Goal: Task Accomplishment & Management: Use online tool/utility

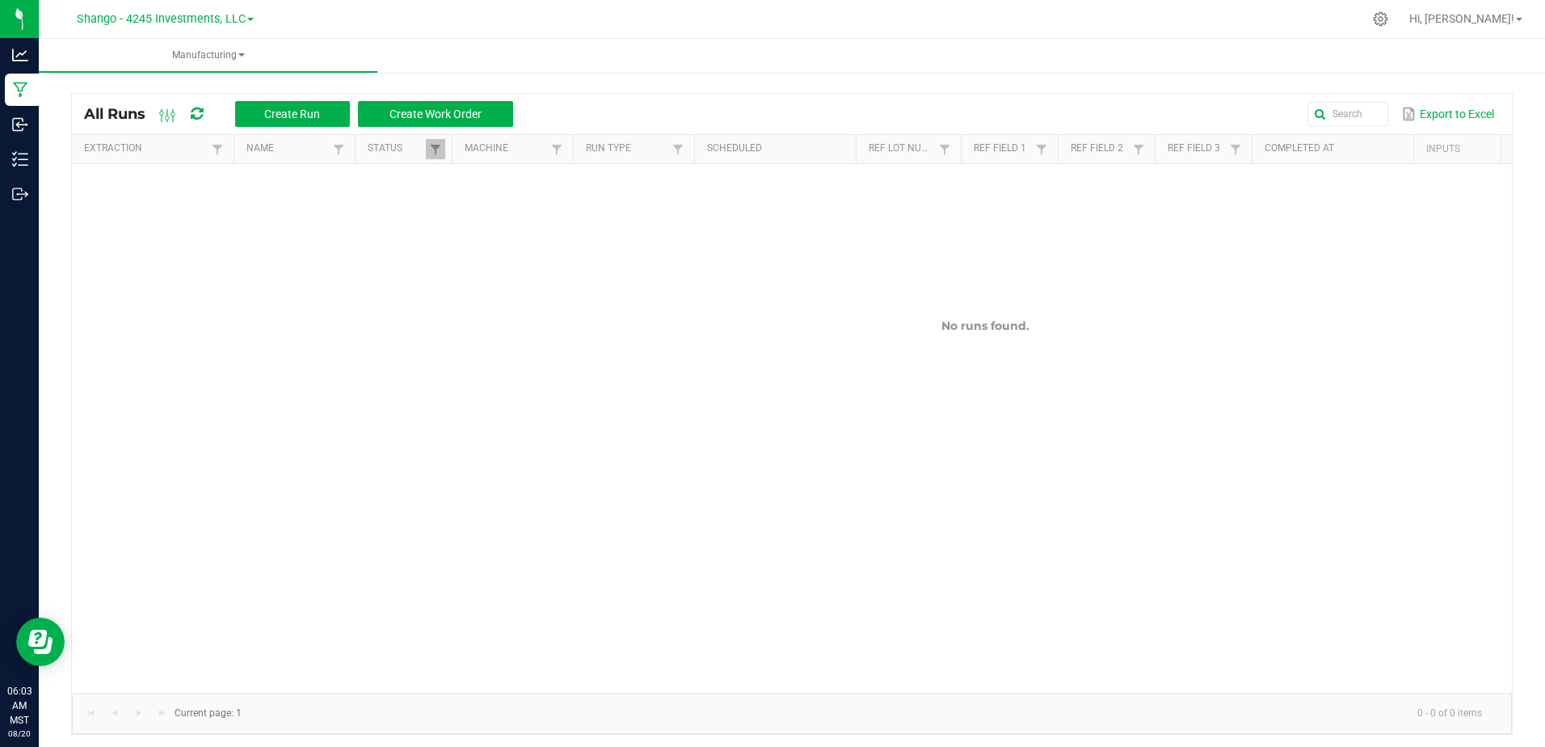
click at [230, 11] on link "Shango - 4245 Investments, LLC" at bounding box center [165, 18] width 177 height 15
click at [200, 57] on link "DXR FINANCE 4 LLC dba True Harvest (Total Health and Wellness)" at bounding box center [165, 57] width 236 height 22
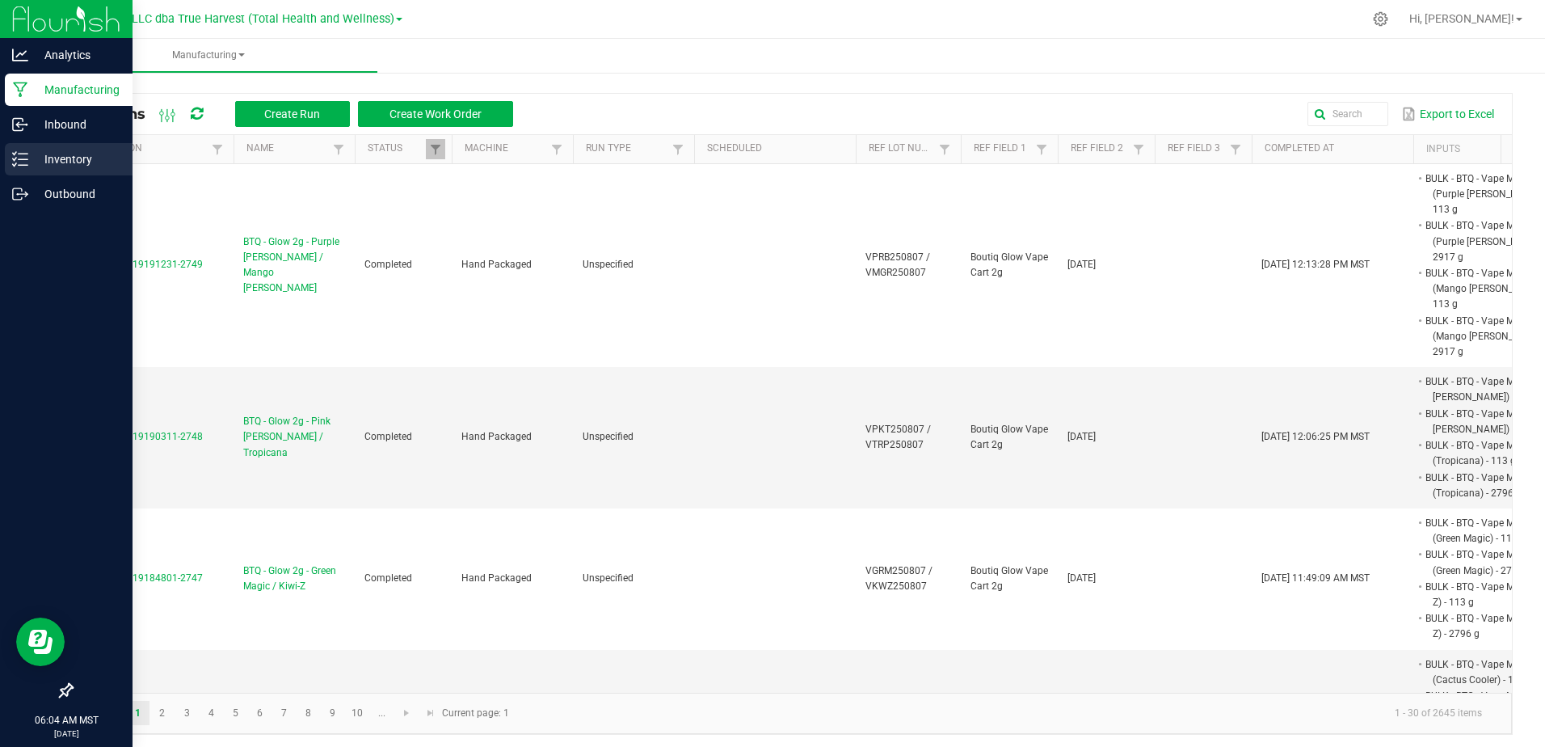
click at [39, 156] on p "Inventory" at bounding box center [76, 159] width 97 height 19
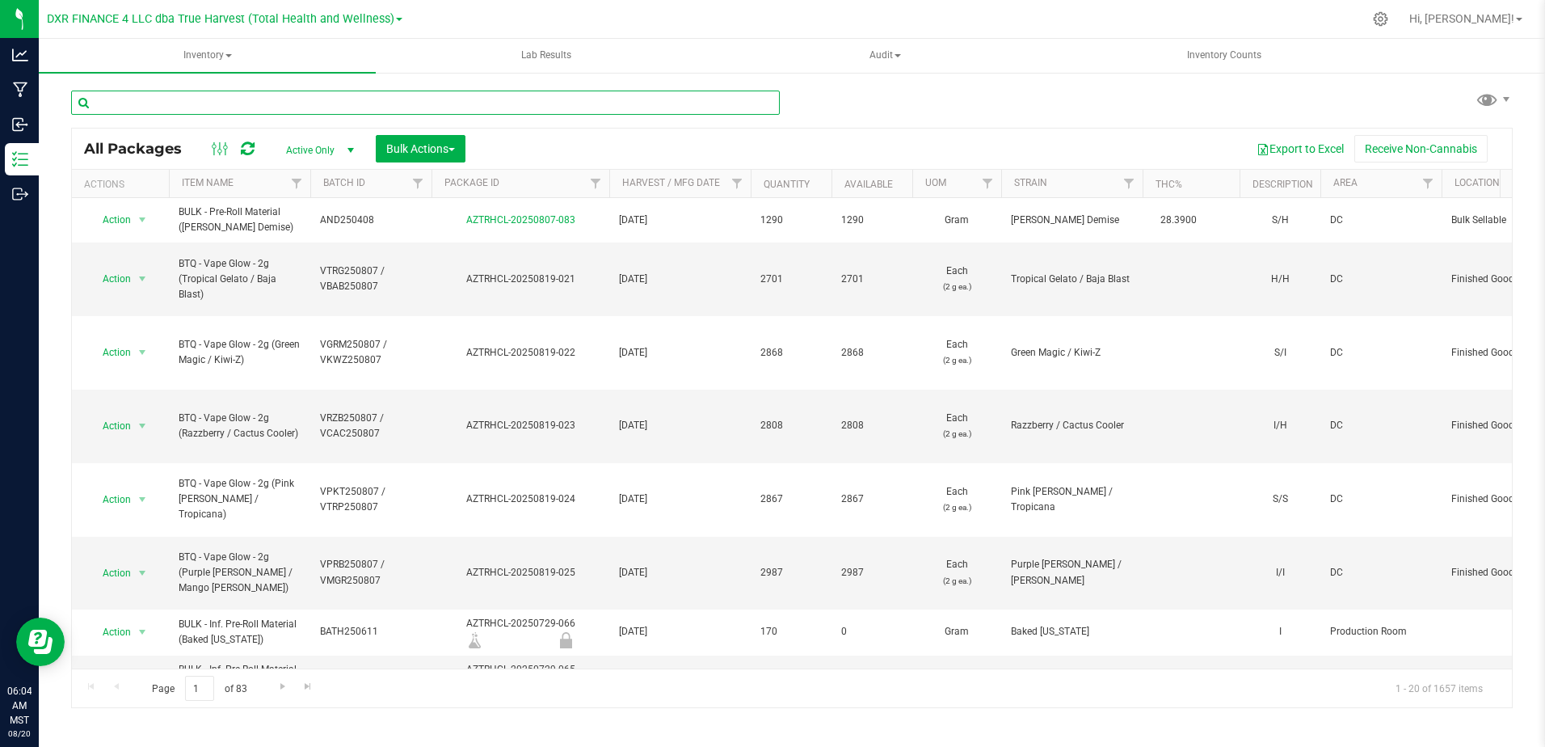
drag, startPoint x: 198, startPoint y: 98, endPoint x: 167, endPoint y: 103, distance: 31.9
paste input "FRD250703"
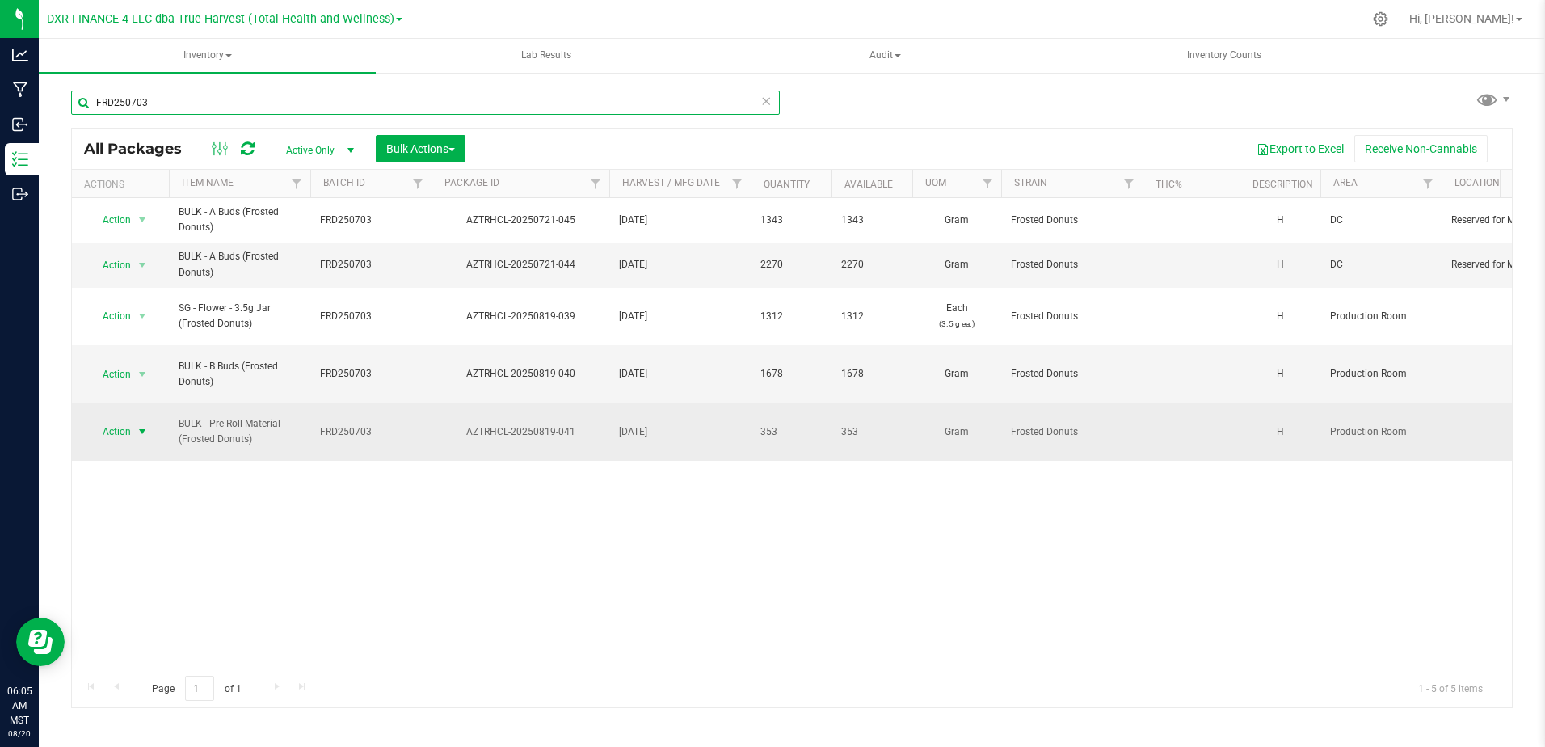
type input "FRD250703"
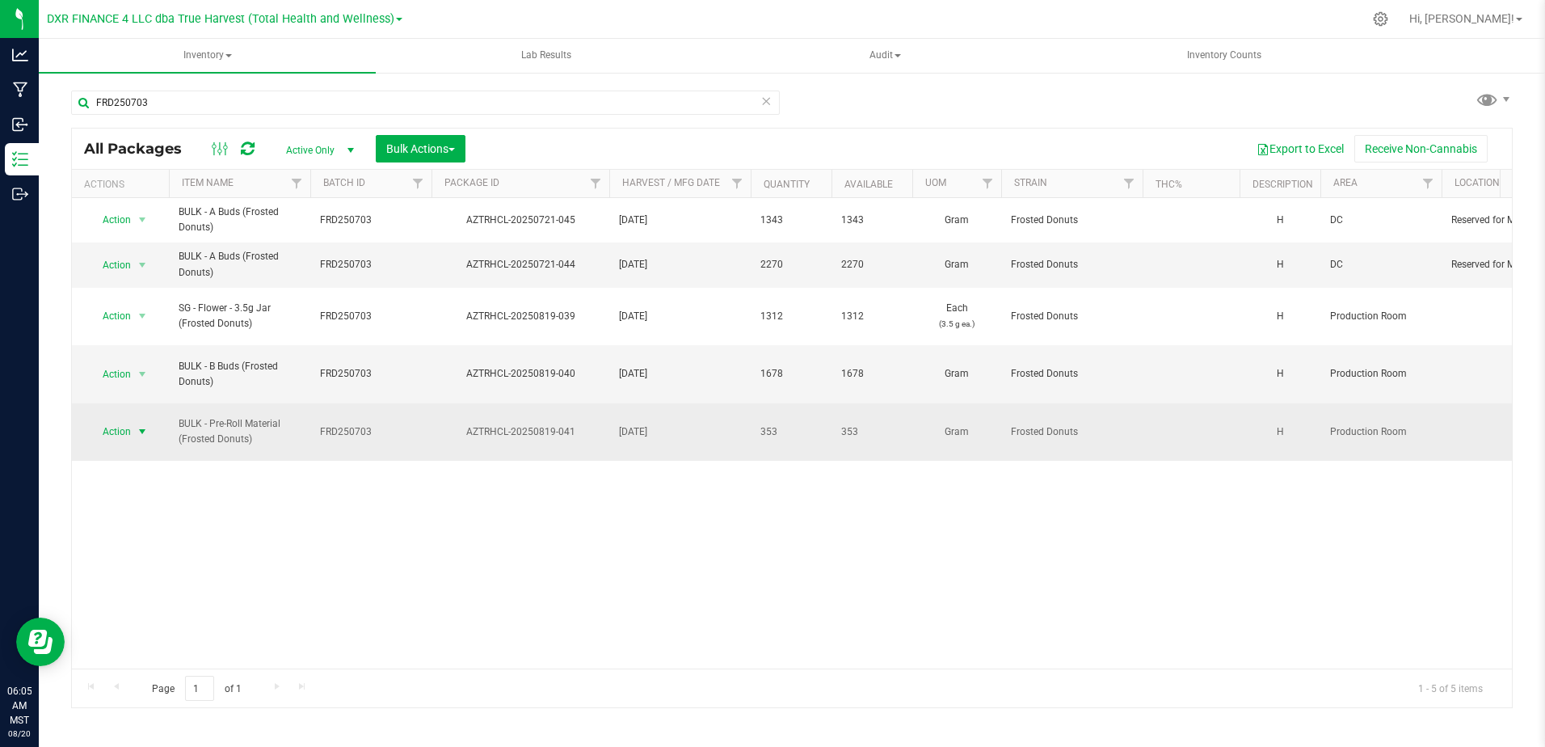
click at [140, 434] on span "select" at bounding box center [142, 431] width 13 height 13
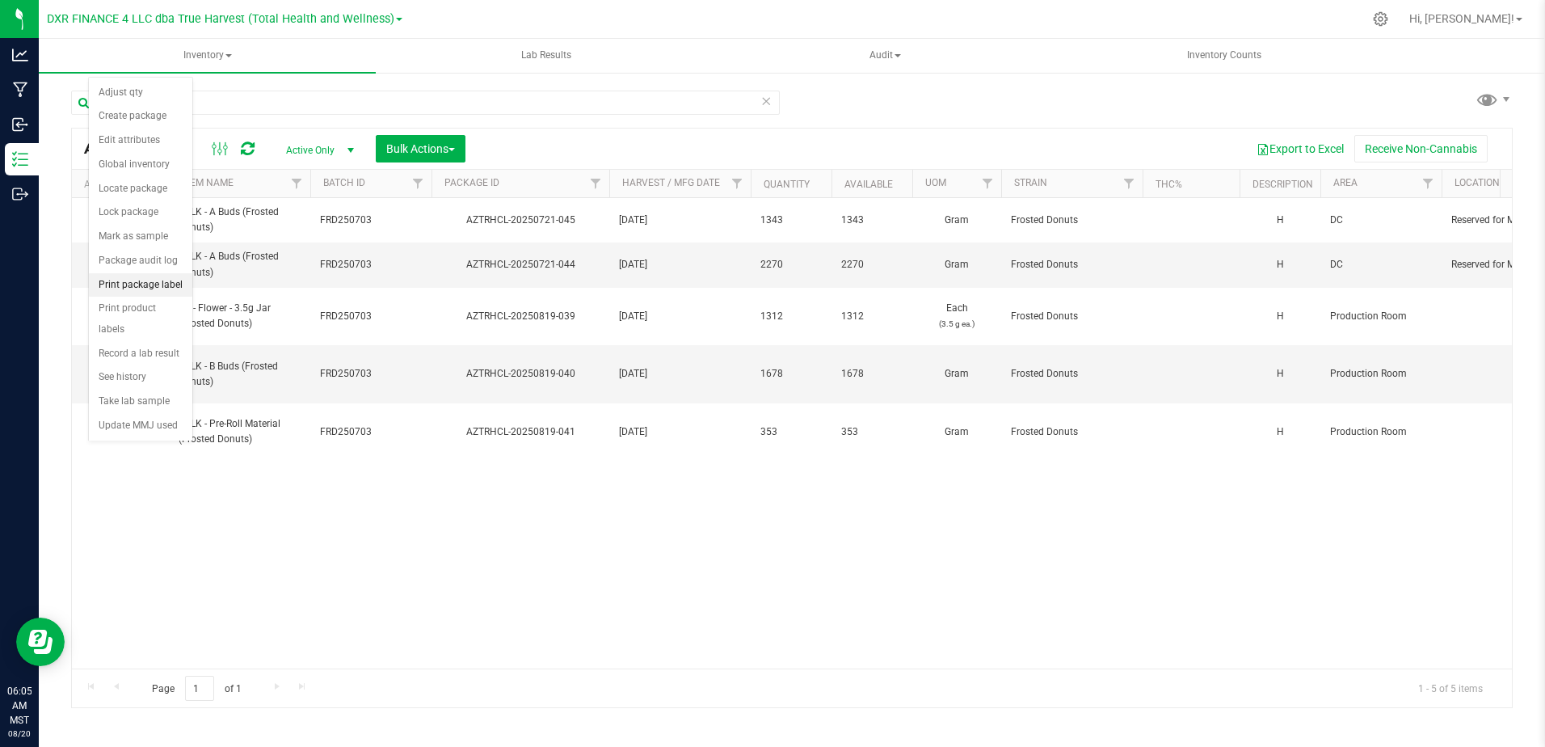
click at [160, 285] on li "Print package label" at bounding box center [140, 285] width 103 height 24
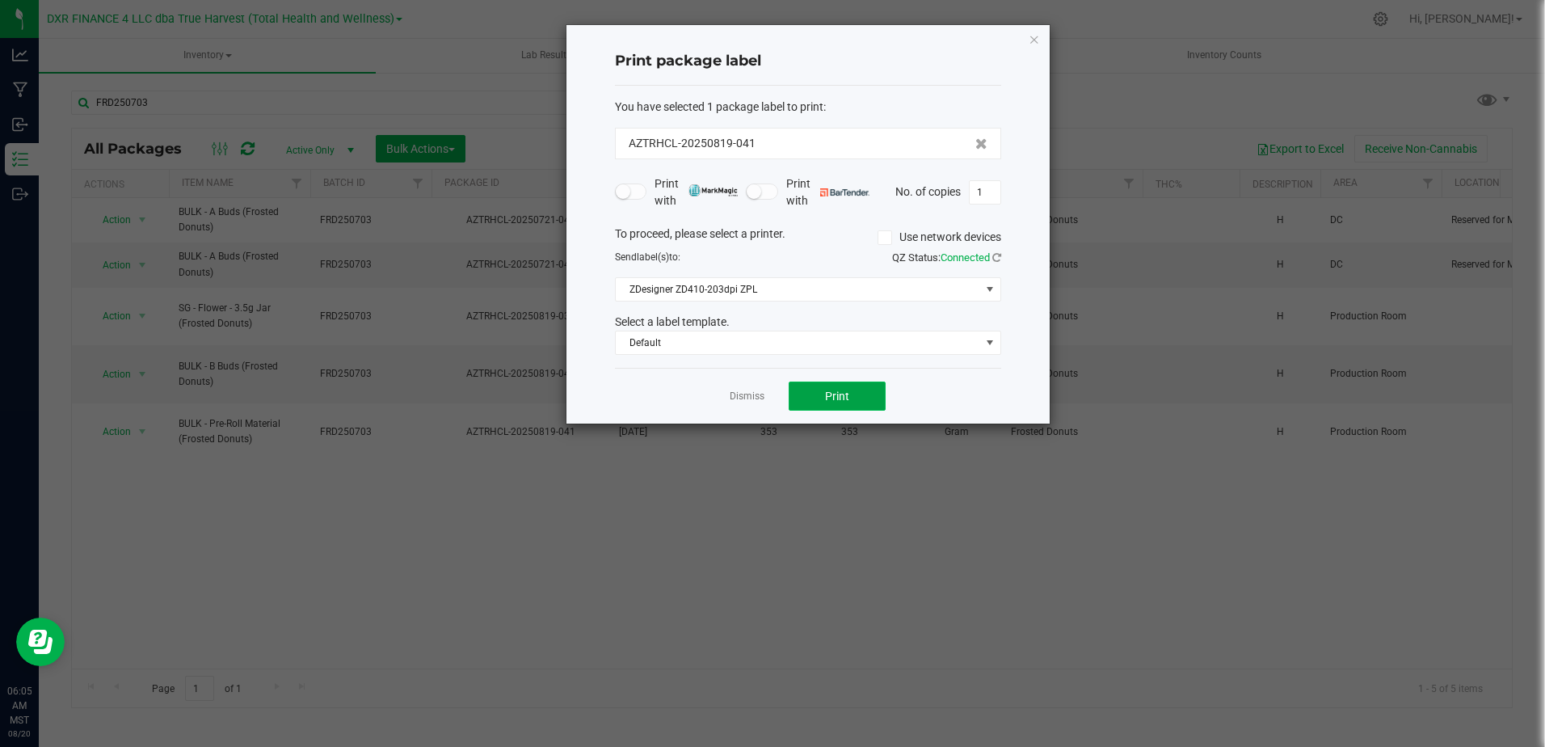
click at [806, 389] on button "Print" at bounding box center [837, 395] width 97 height 29
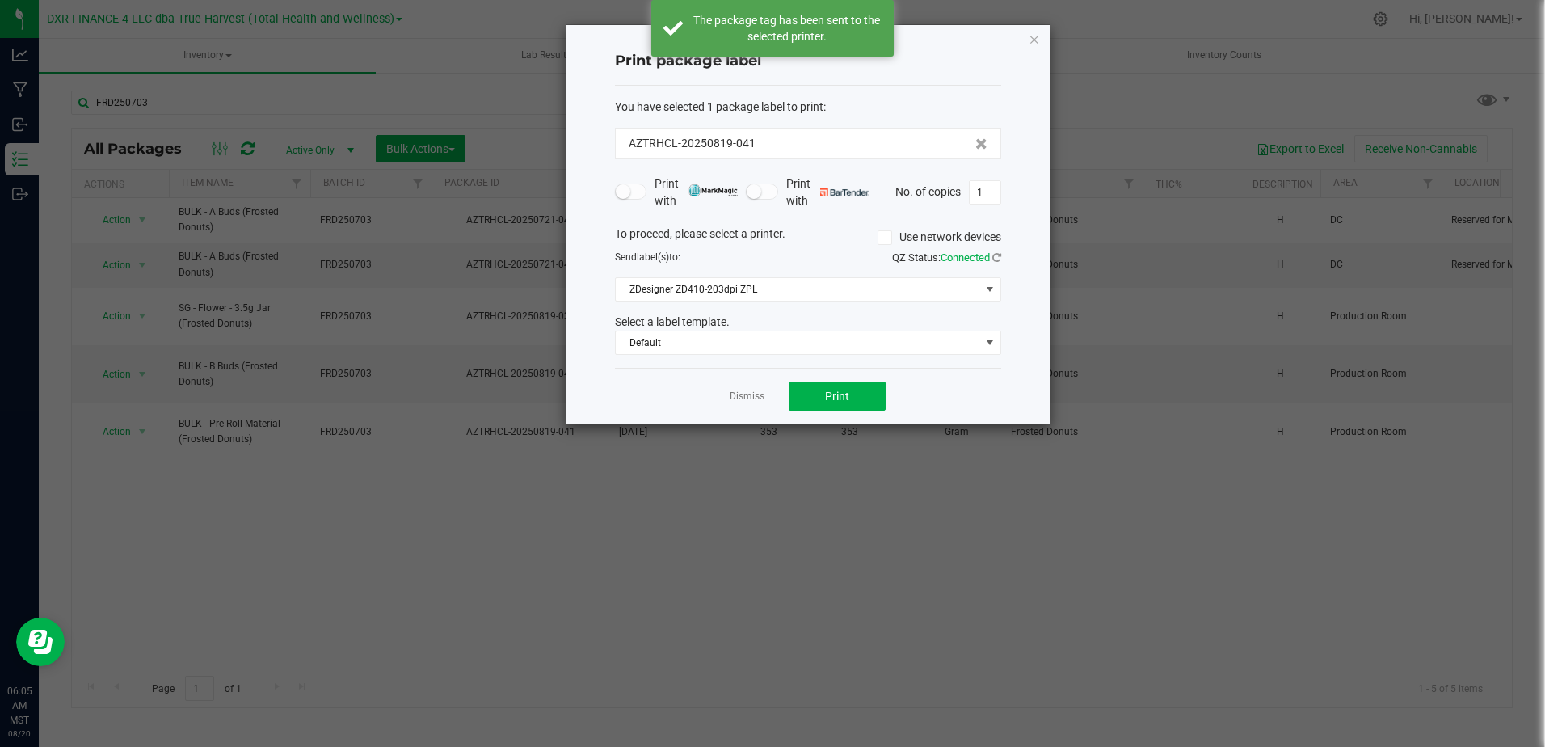
click at [750, 394] on link "Dismiss" at bounding box center [747, 397] width 35 height 14
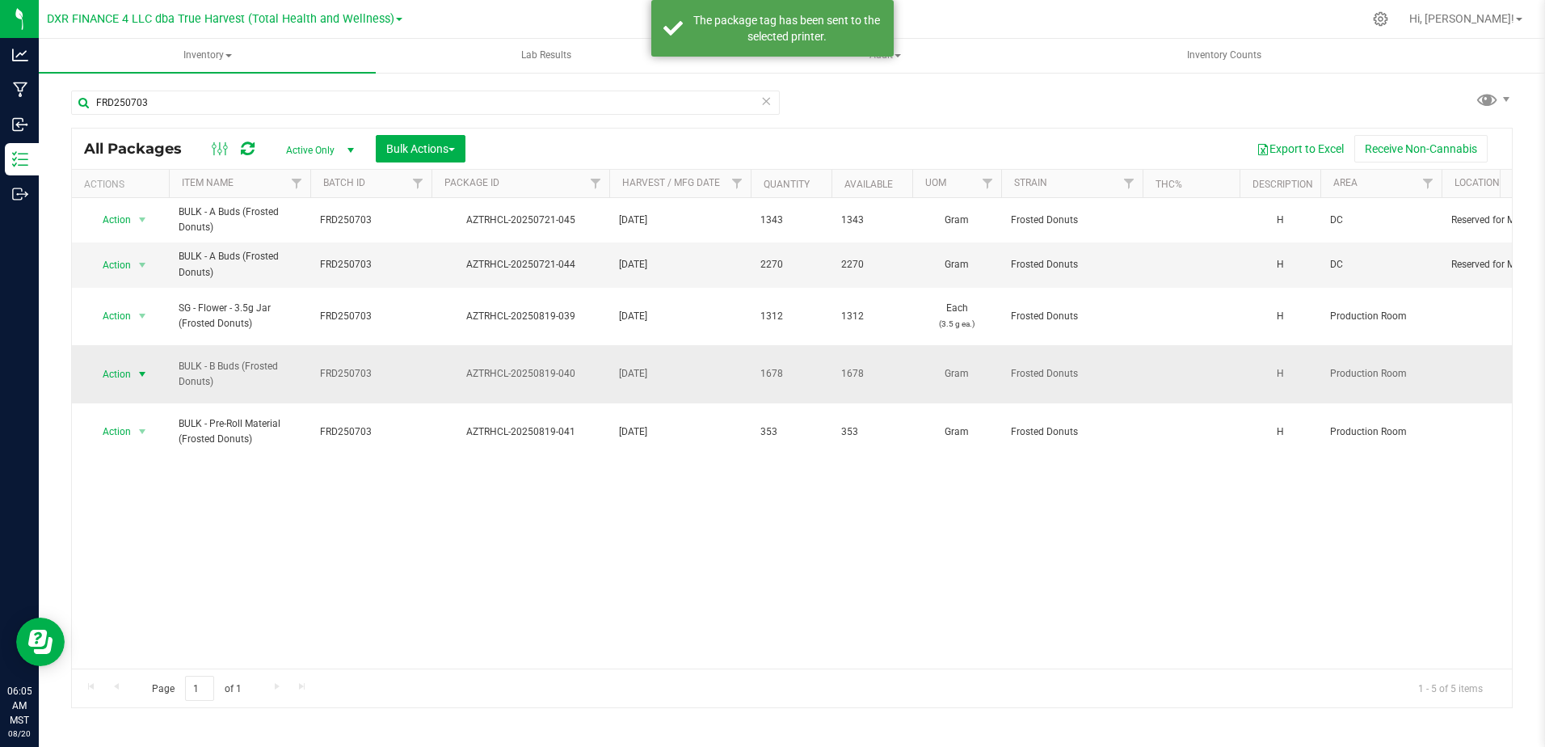
click at [142, 371] on span "select" at bounding box center [142, 374] width 13 height 13
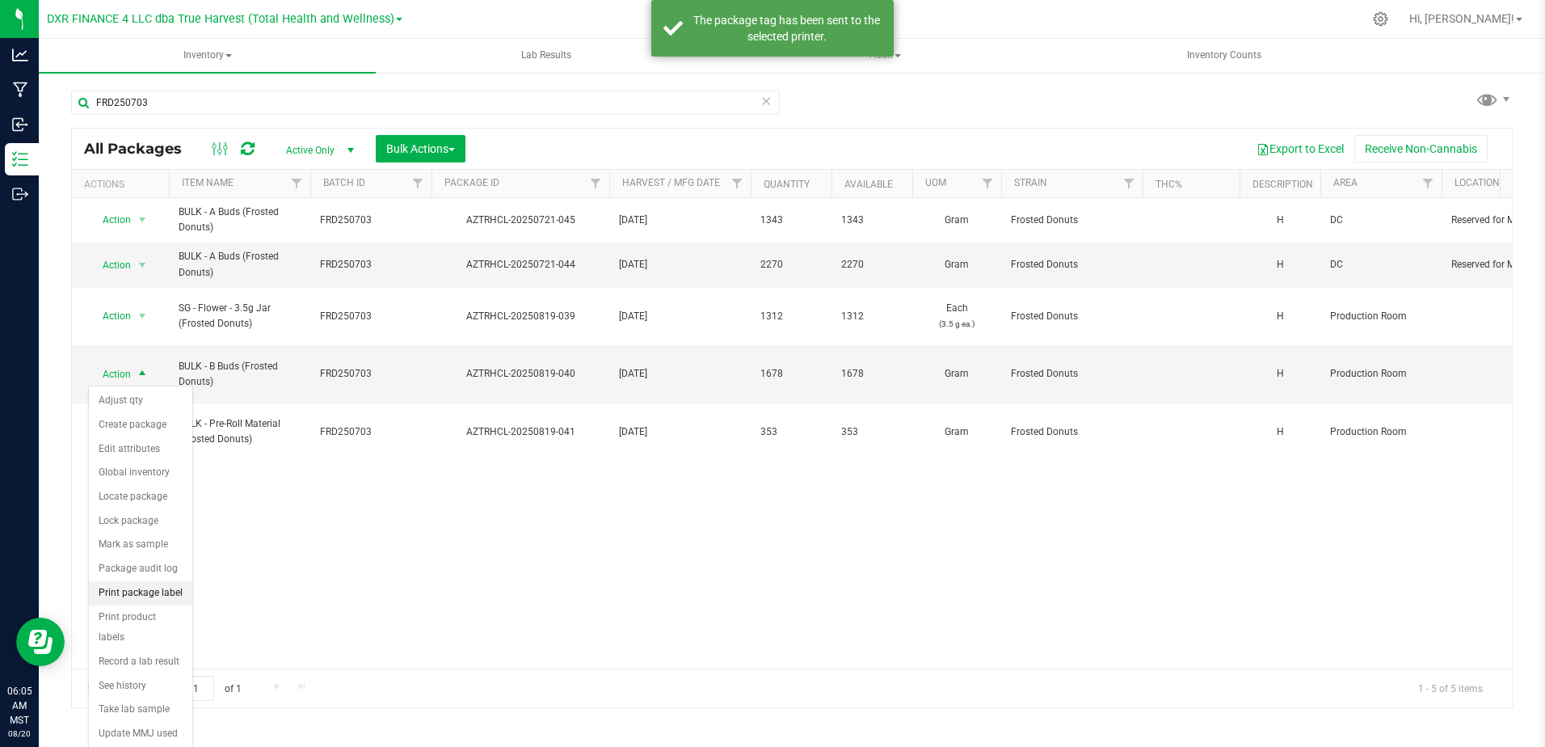
click at [168, 589] on li "Print package label" at bounding box center [140, 593] width 103 height 24
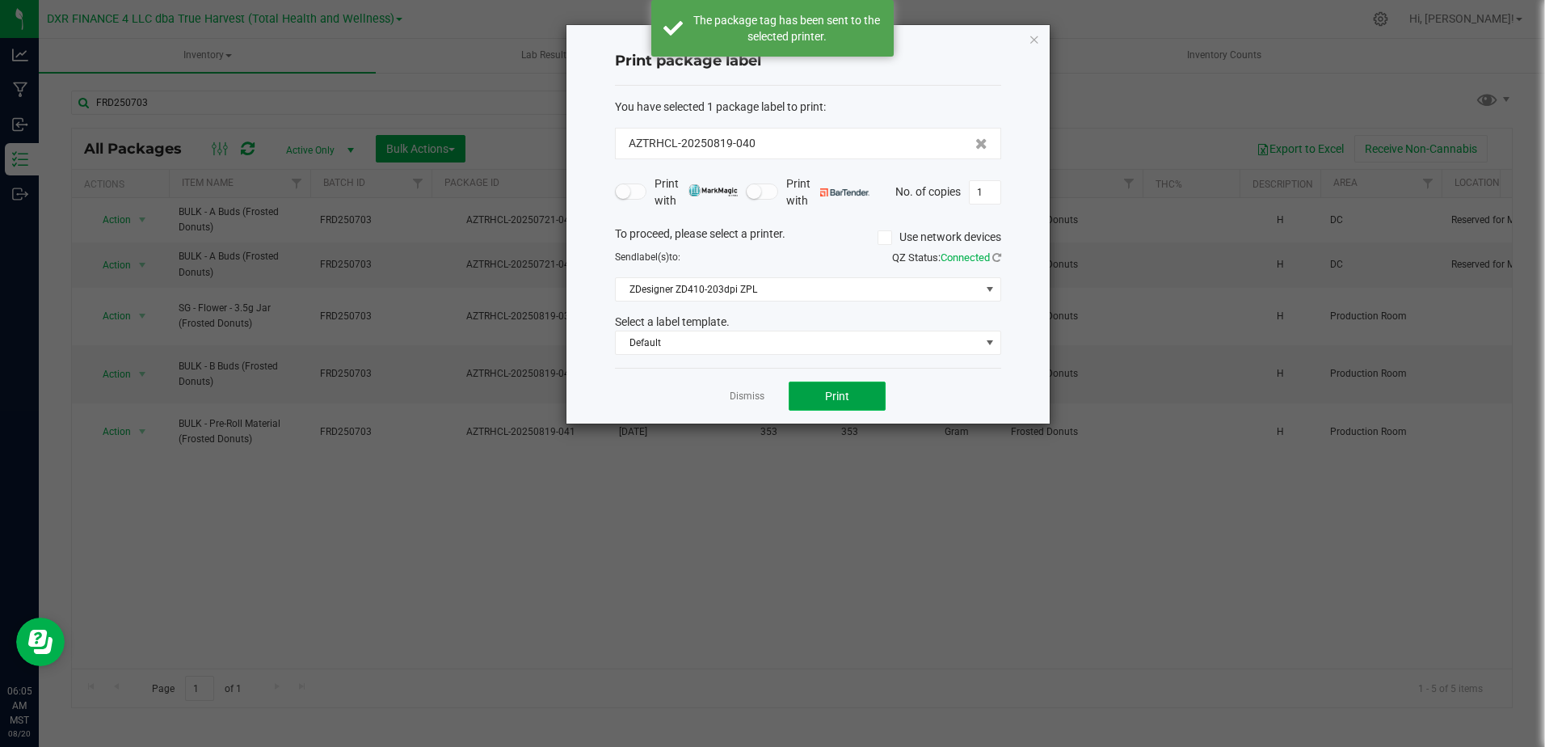
click at [833, 390] on span "Print" at bounding box center [837, 396] width 24 height 13
click at [745, 399] on link "Dismiss" at bounding box center [747, 397] width 35 height 14
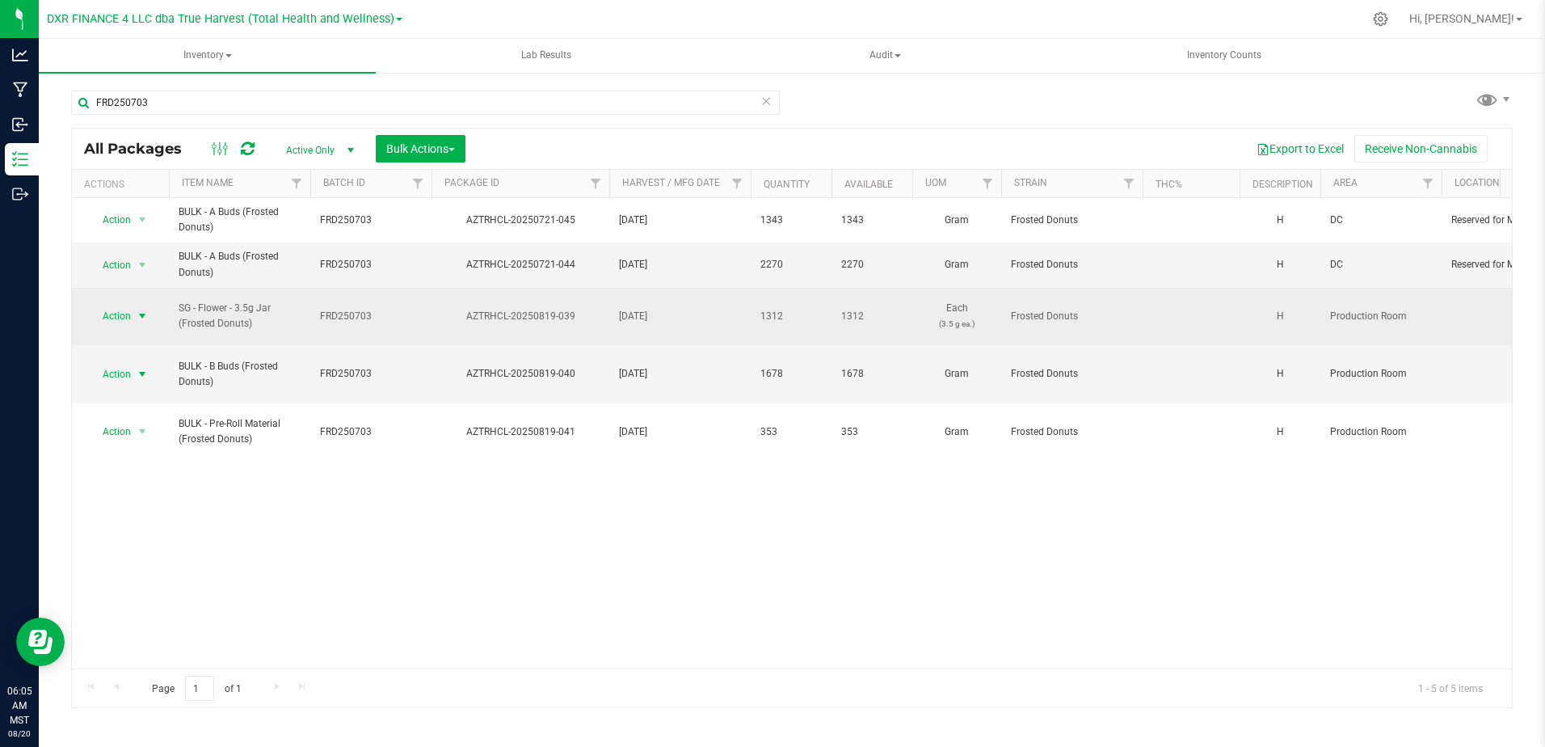
click at [141, 320] on span "select" at bounding box center [142, 316] width 13 height 13
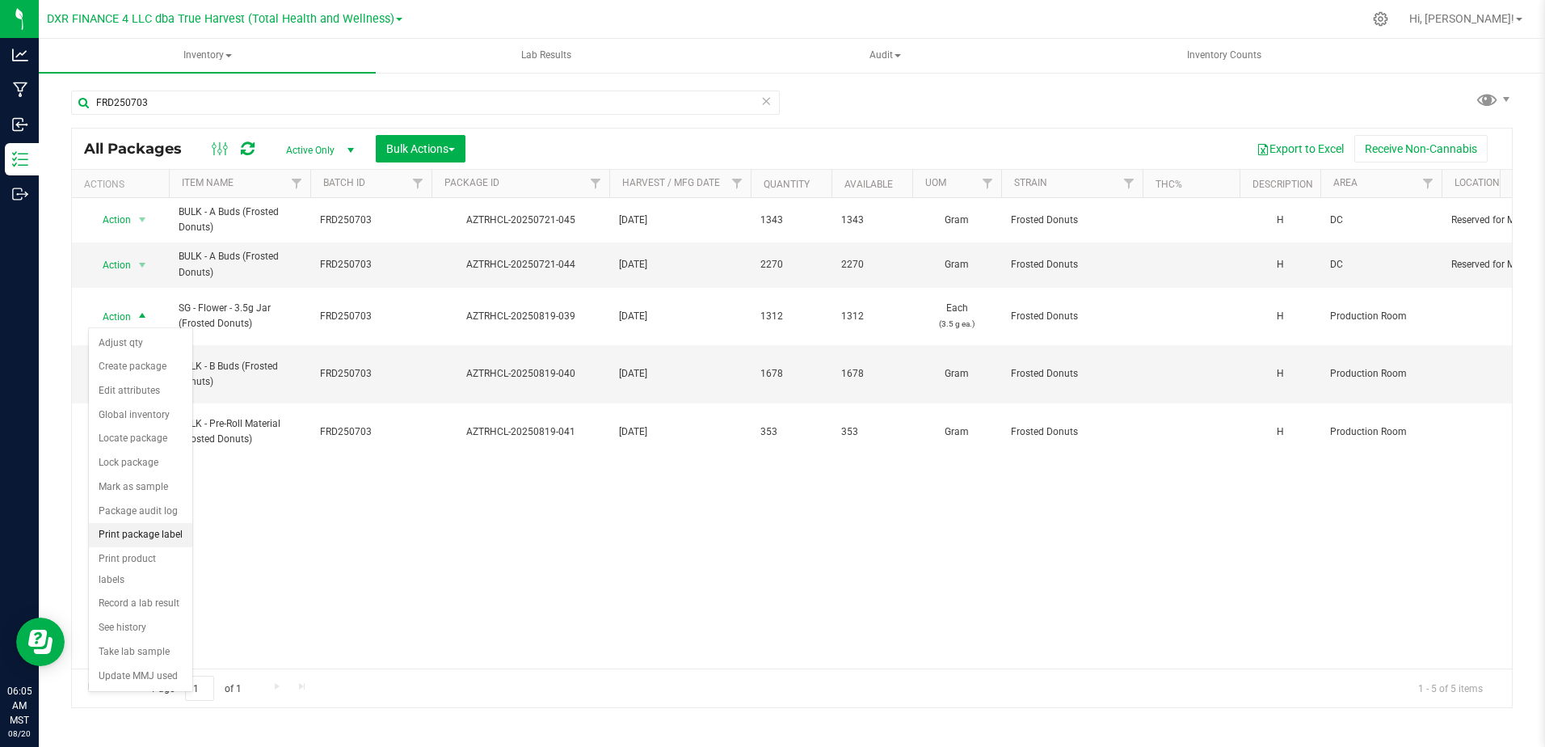
click at [165, 529] on li "Print package label" at bounding box center [140, 535] width 103 height 24
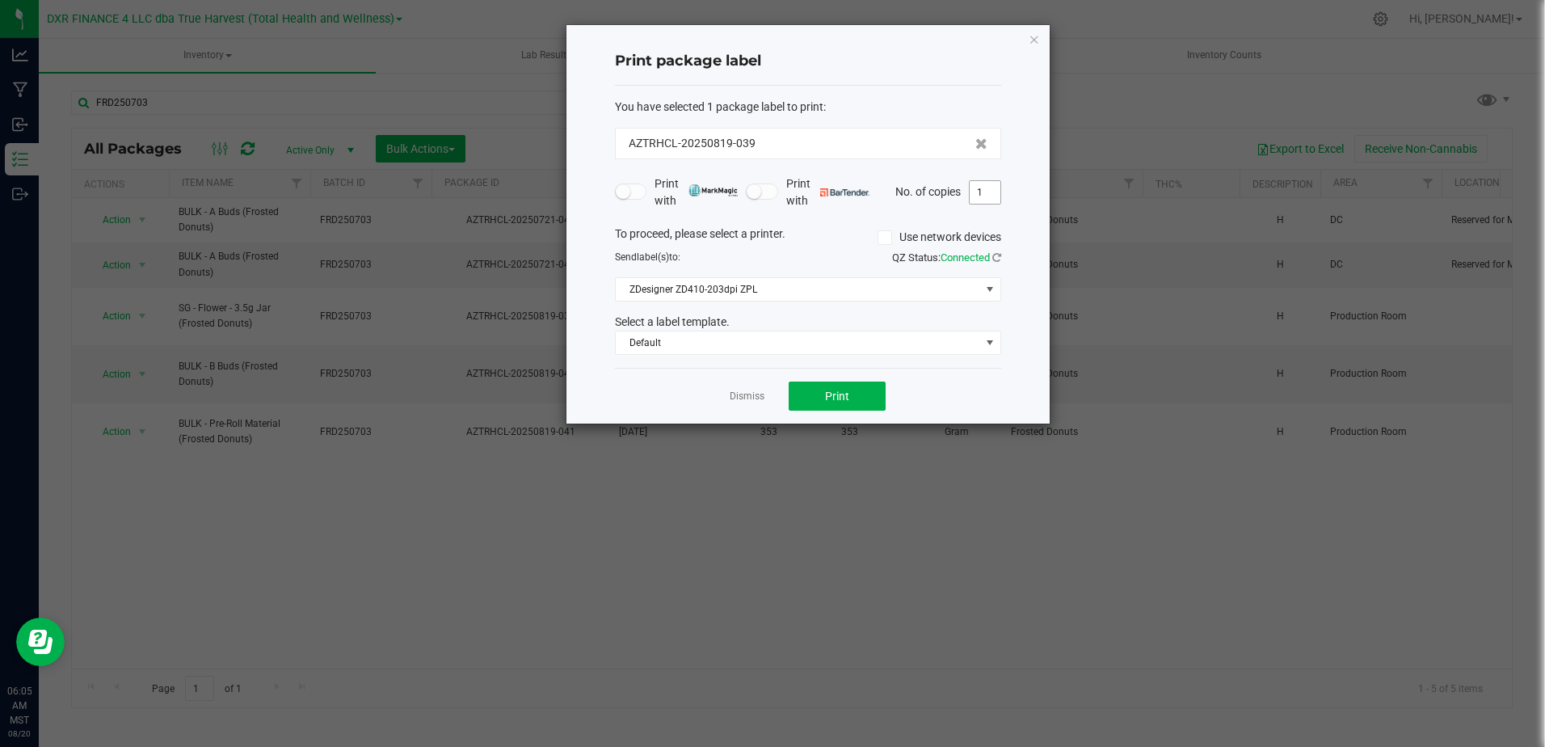
click at [986, 182] on input "1" at bounding box center [985, 192] width 31 height 23
type input "41"
click at [845, 393] on span "Print" at bounding box center [837, 396] width 24 height 13
click at [740, 396] on link "Dismiss" at bounding box center [747, 397] width 35 height 14
